Goal: Task Accomplishment & Management: Manage account settings

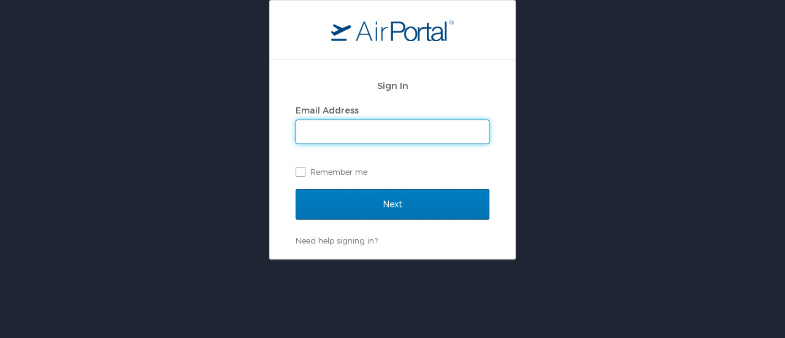
click at [344, 132] on input "Email Address" at bounding box center [392, 131] width 193 height 23
type input "tjoh61@lsuhsc.edu"
click at [303, 171] on label "Remember me" at bounding box center [393, 172] width 194 height 18
click at [303, 171] on input "Remember me" at bounding box center [300, 171] width 8 height 8
checkbox input "true"
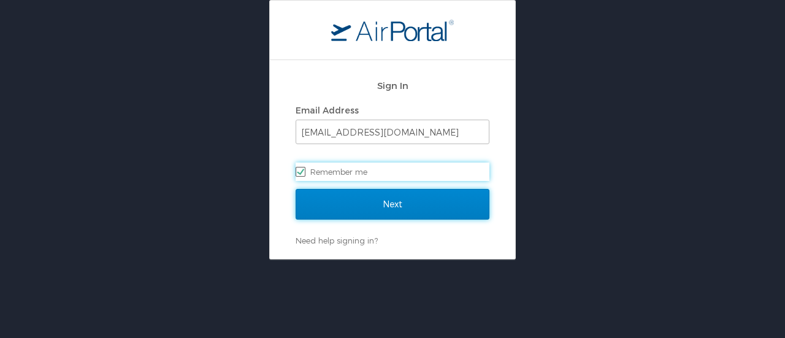
click at [352, 209] on input "Next" at bounding box center [393, 204] width 194 height 31
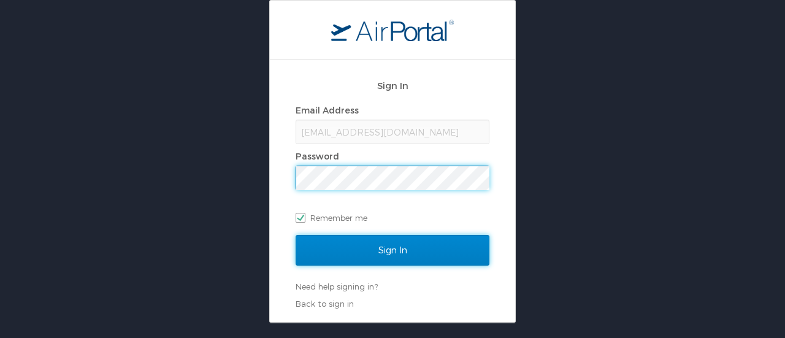
click at [398, 243] on input "Sign In" at bounding box center [393, 250] width 194 height 31
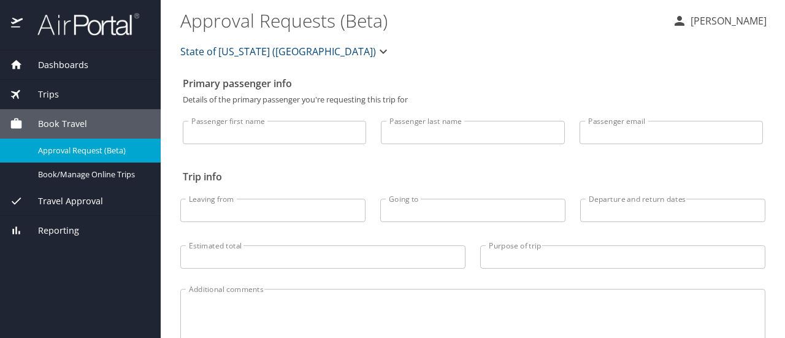
click at [325, 156] on div "Passenger first name Passenger first name Passenger last name Passenger last na…" at bounding box center [473, 134] width 580 height 61
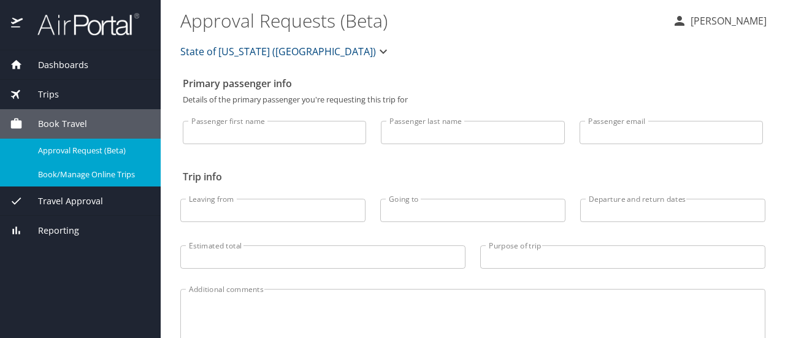
click at [98, 177] on span "Book/Manage Online Trips" at bounding box center [92, 175] width 108 height 12
click at [103, 175] on span "Book/Manage Online Trips" at bounding box center [92, 175] width 108 height 12
click at [75, 69] on span "Dashboards" at bounding box center [56, 64] width 66 height 13
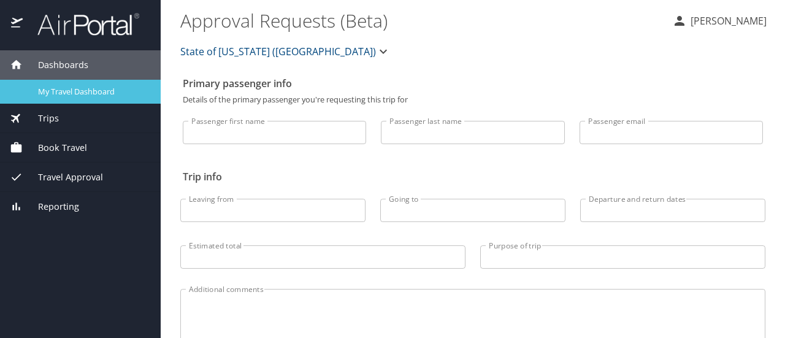
click at [85, 91] on span "My Travel Dashboard" at bounding box center [92, 92] width 108 height 12
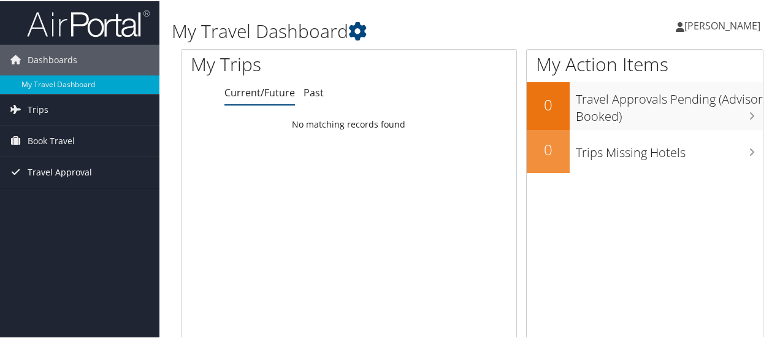
click at [73, 172] on span "Travel Approval" at bounding box center [60, 171] width 64 height 31
click at [29, 104] on span "Trips" at bounding box center [38, 108] width 21 height 31
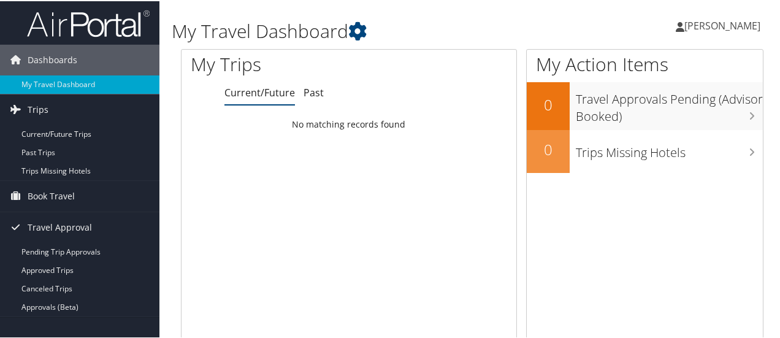
click at [703, 28] on span "[PERSON_NAME]" at bounding box center [723, 24] width 76 height 13
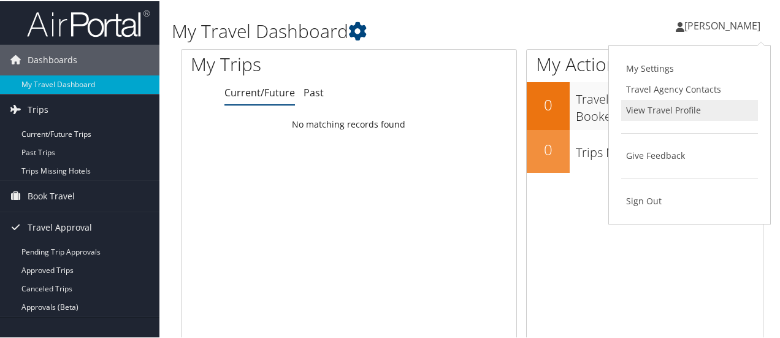
click at [677, 110] on link "View Travel Profile" at bounding box center [689, 109] width 137 height 21
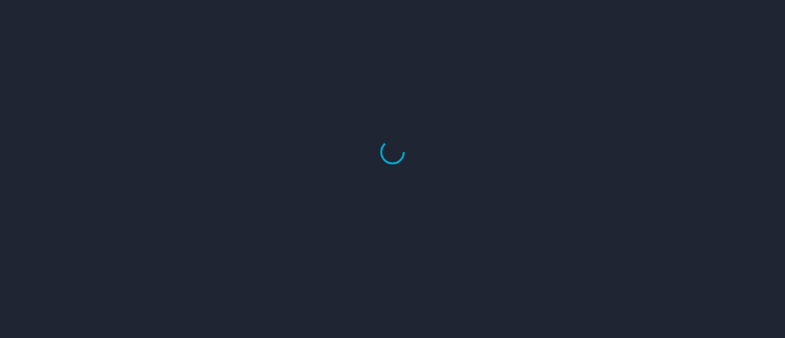
select select "US"
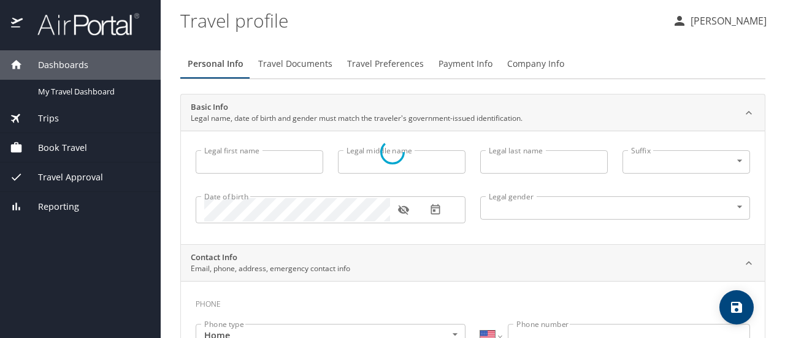
type input "Trasheki"
type input "Shontae"
type input "Johnson"
type input "Female"
type input "Brenda"
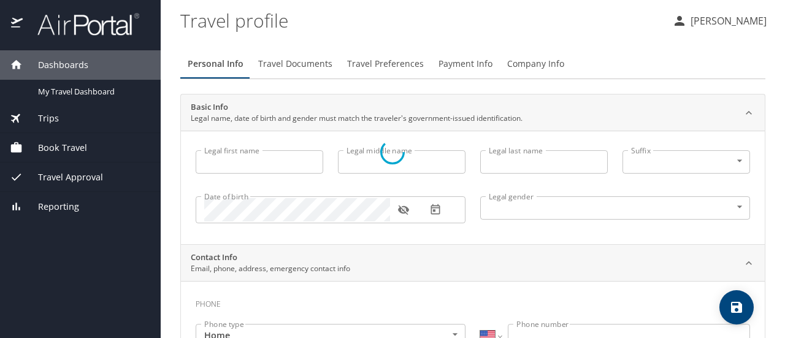
type input "Johnson"
type input "(318) 372-4154"
type input "brenda_r_johnson@yahoo.com"
select select "US"
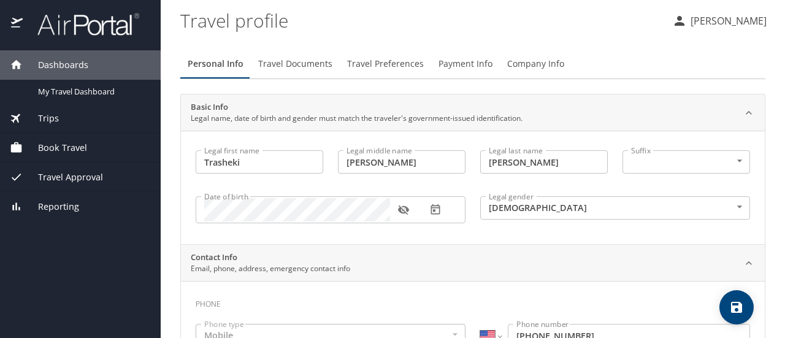
click at [677, 110] on div "Basic Info Legal name, date of birth and gender must match the traveler's gover…" at bounding box center [463, 112] width 545 height 23
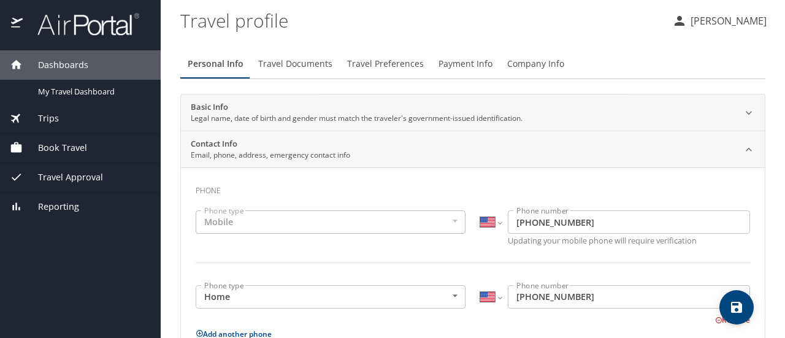
click at [313, 64] on span "Travel Documents" at bounding box center [295, 63] width 74 height 15
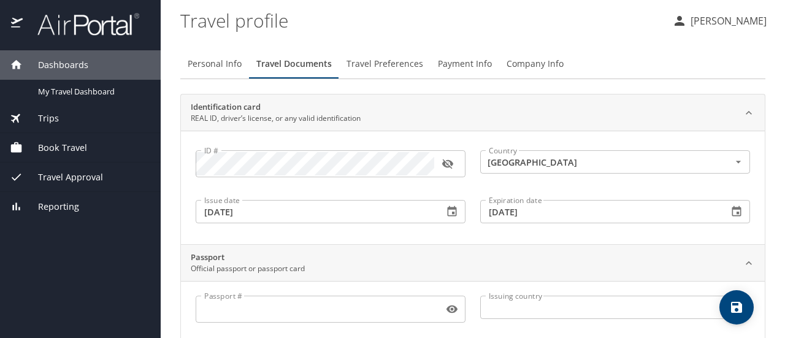
click at [384, 66] on span "Travel Preferences" at bounding box center [385, 63] width 77 height 15
